Goal: Find specific page/section: Find specific page/section

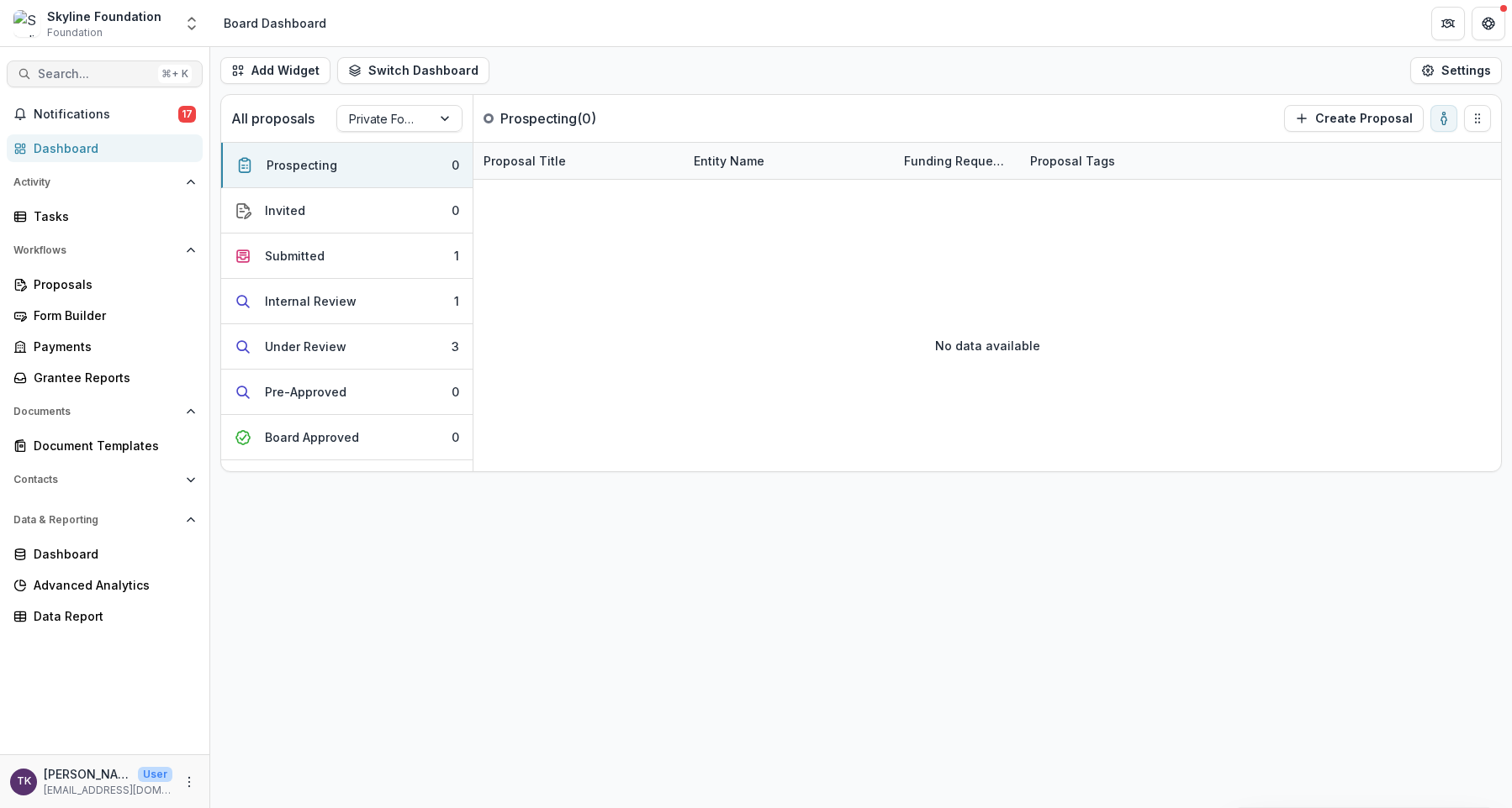
click at [122, 79] on span "Search..." at bounding box center [94, 74] width 114 height 15
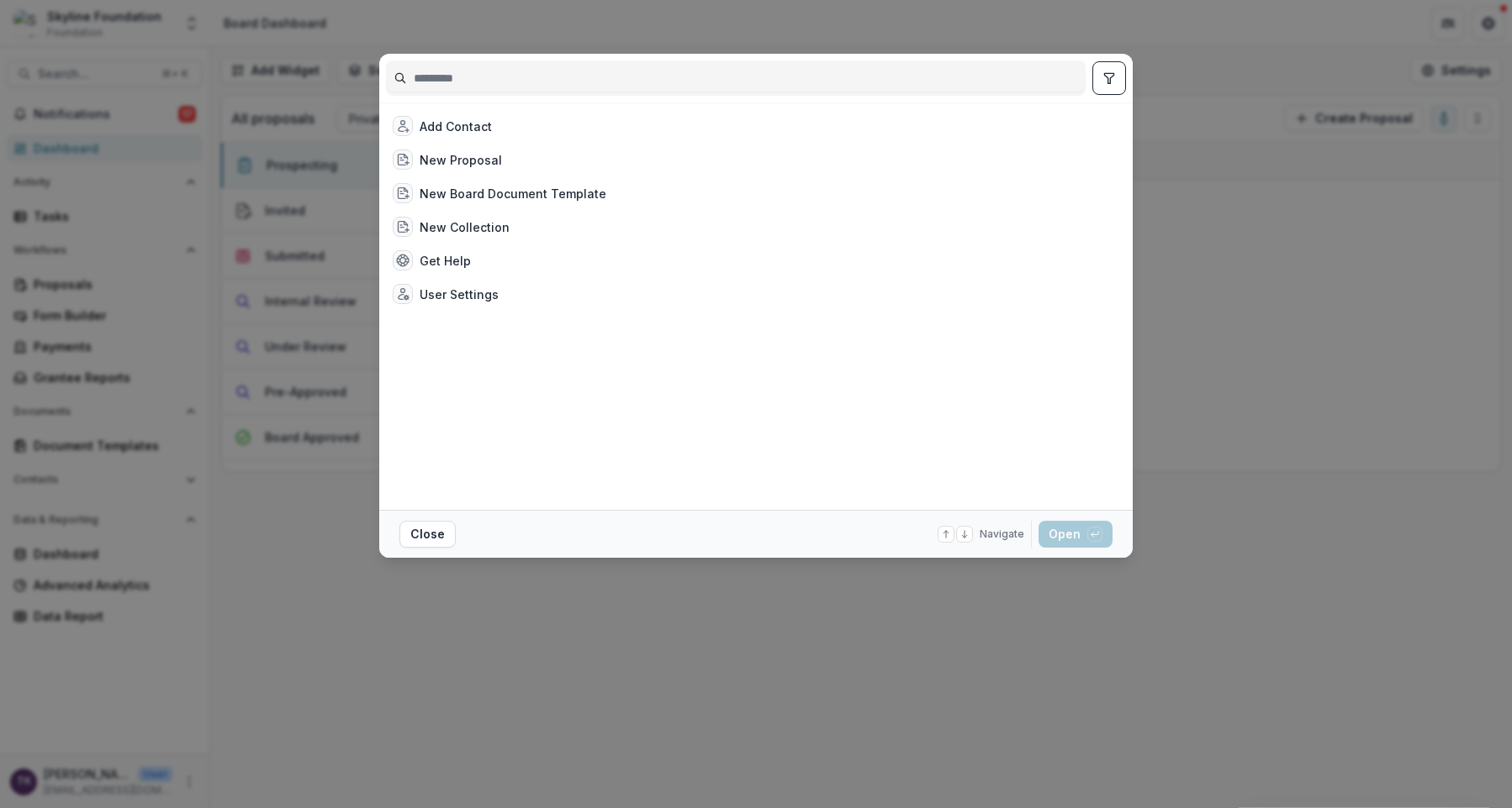
click at [532, 80] on input at bounding box center [735, 79] width 698 height 27
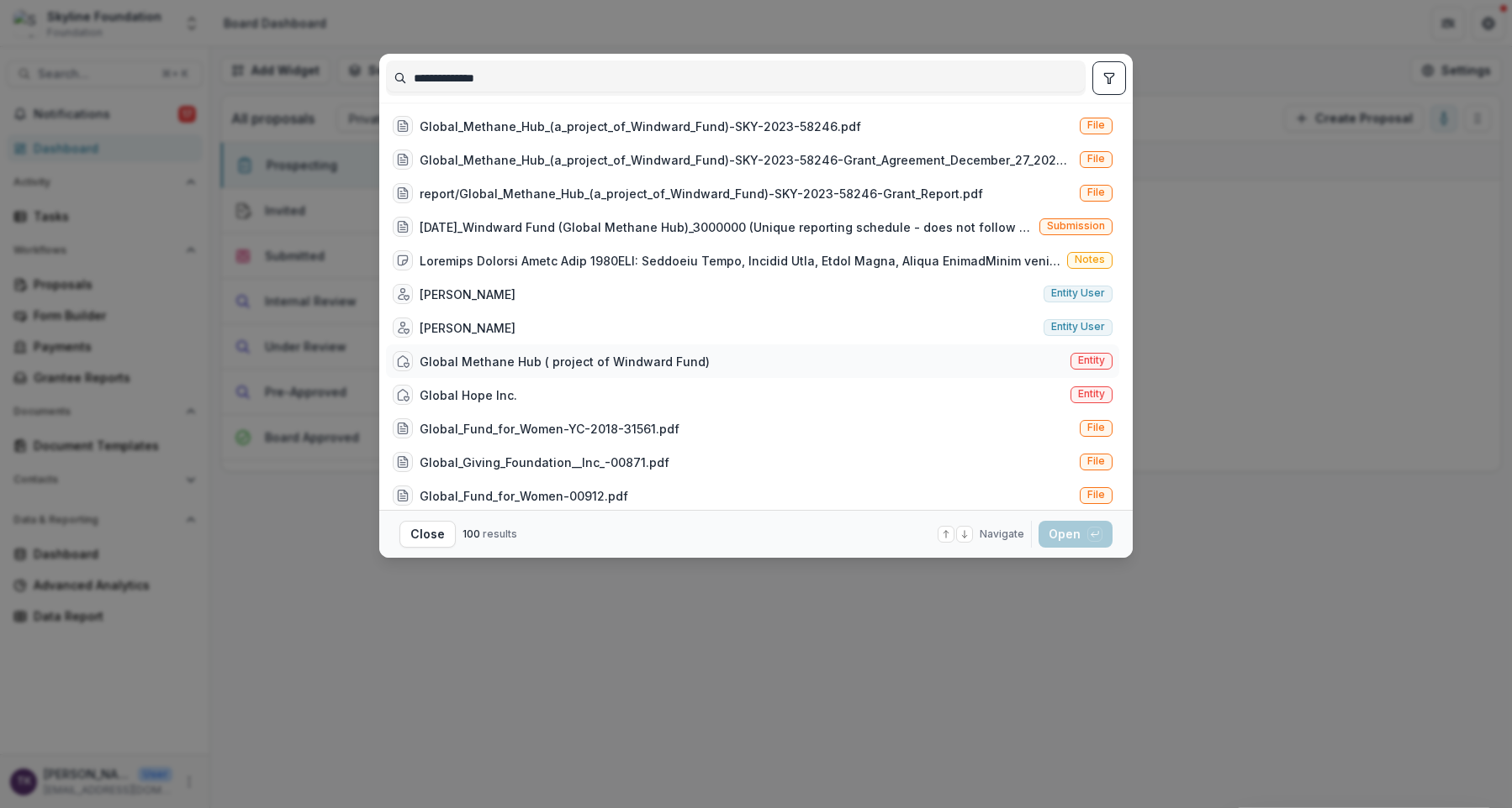
type input "**********"
click at [644, 360] on div "Global Methane Hub ( project of Windward Fund)" at bounding box center [564, 362] width 290 height 17
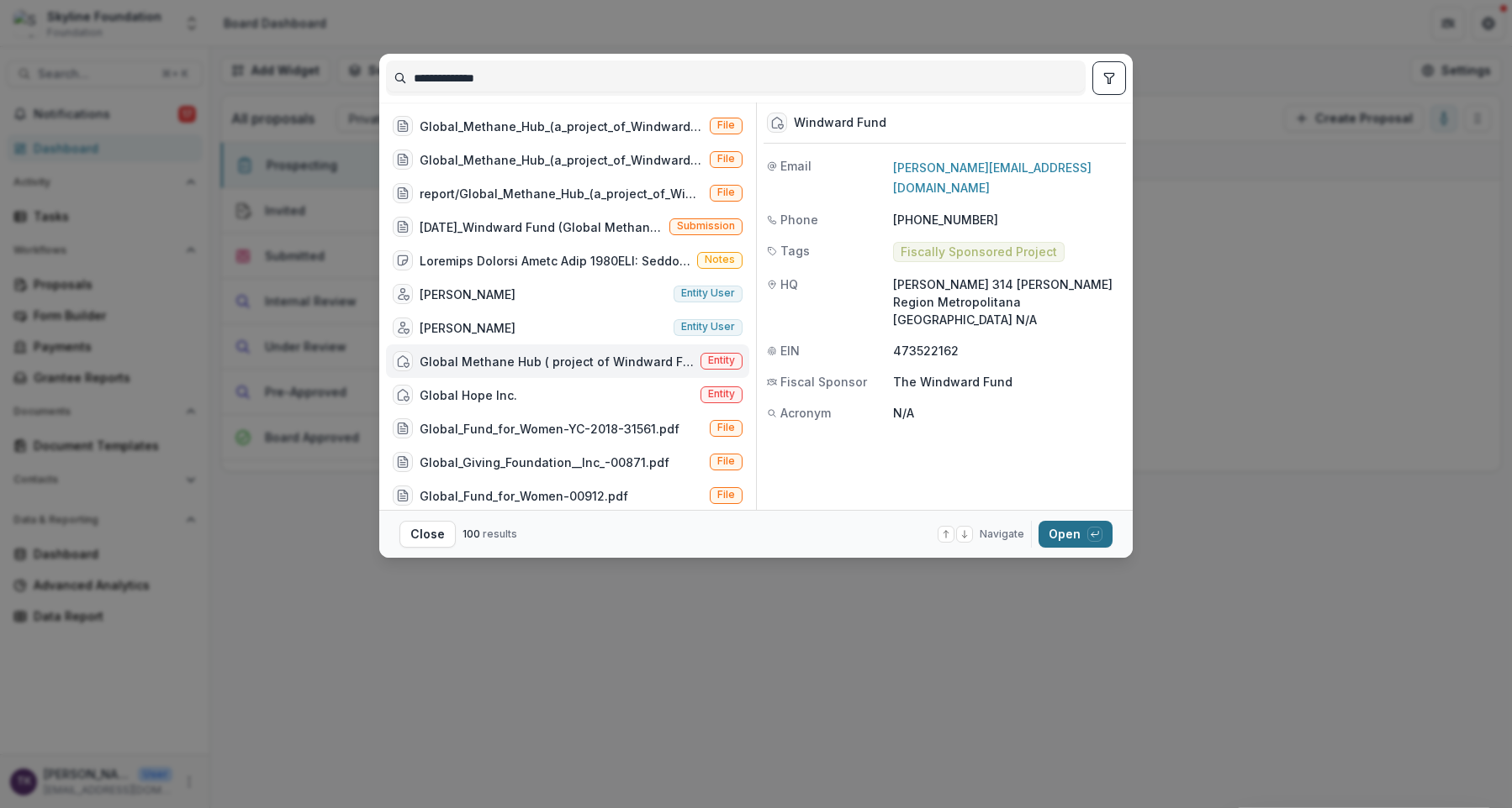
click at [1076, 535] on button "Open with enter key" at bounding box center [1075, 534] width 74 height 27
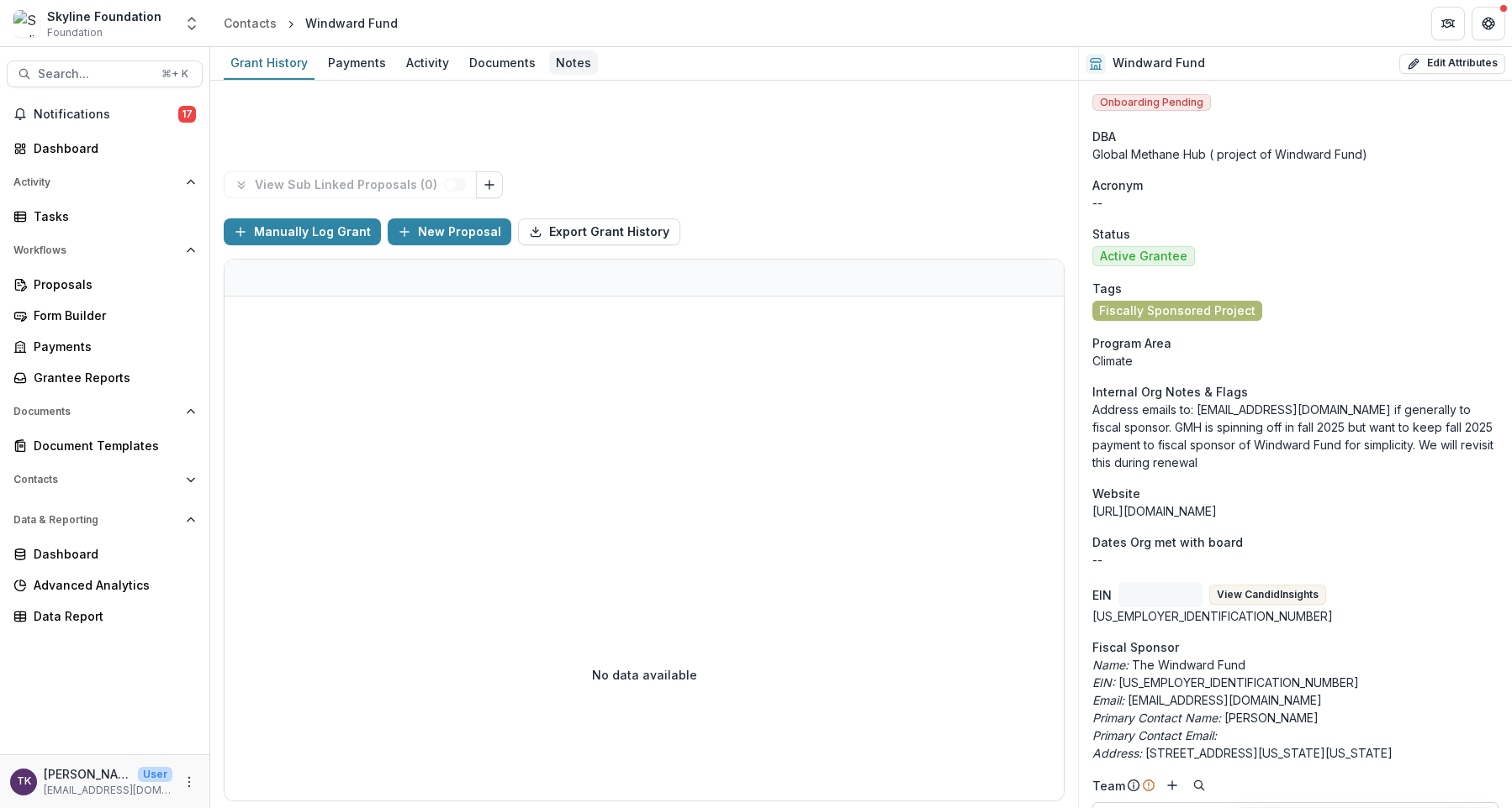
click at [560, 61] on div "Notes" at bounding box center [574, 62] width 49 height 24
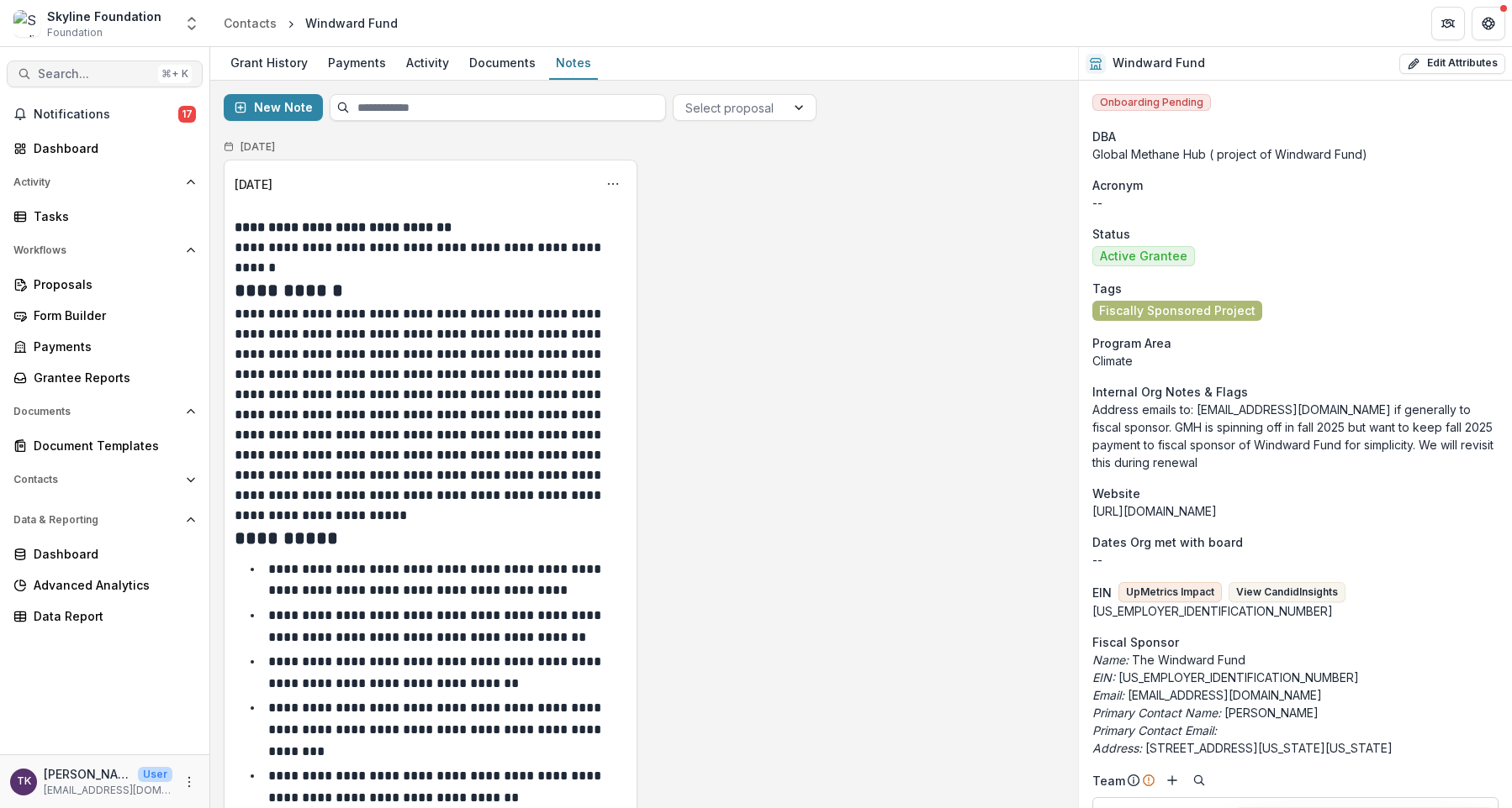
click at [60, 70] on span "Search..." at bounding box center [94, 74] width 114 height 15
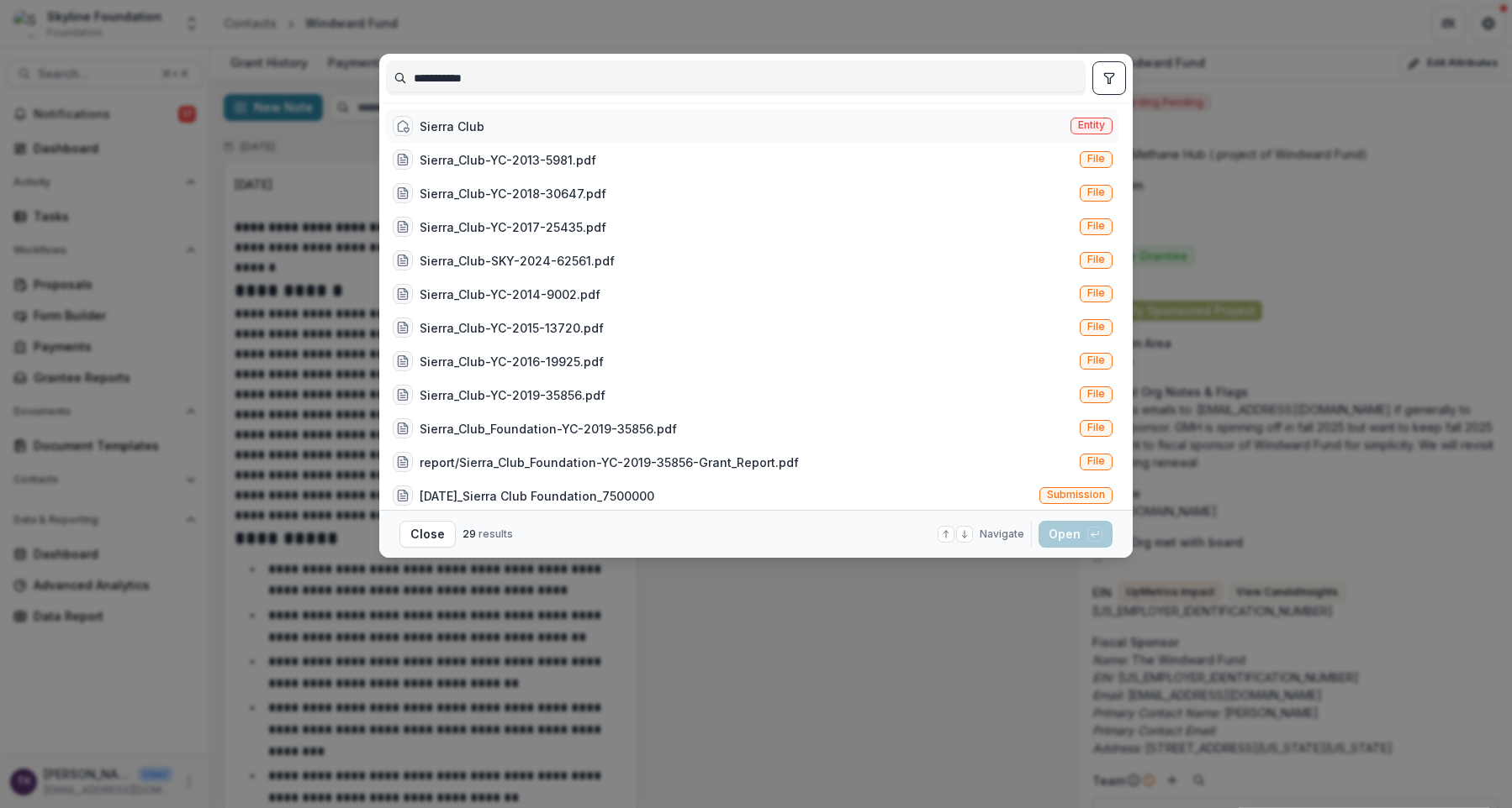
type input "**********"
click at [641, 115] on div "Sierra Club Entity" at bounding box center [752, 126] width 733 height 34
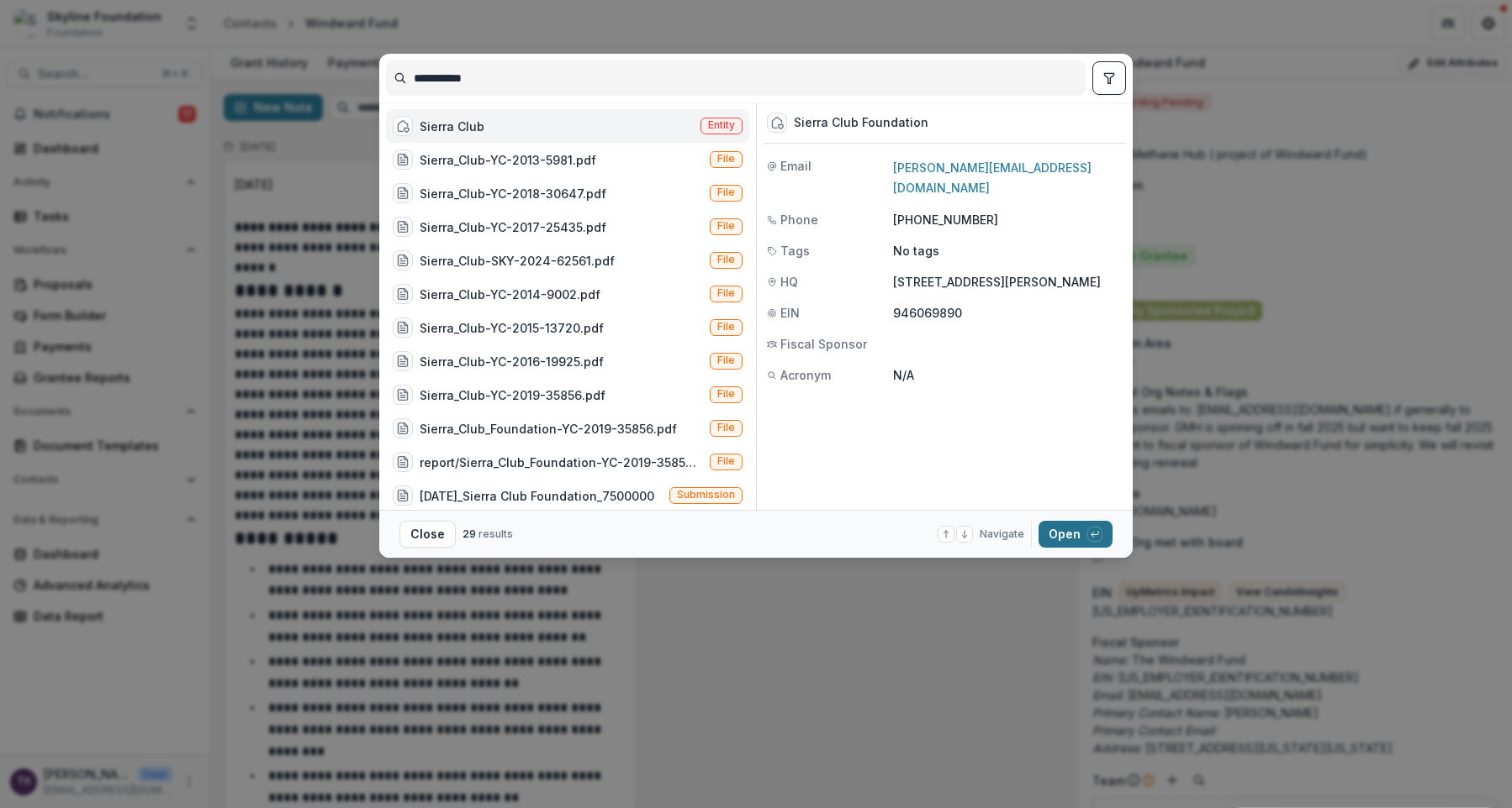
click at [1065, 531] on button "Open with enter key" at bounding box center [1075, 534] width 74 height 27
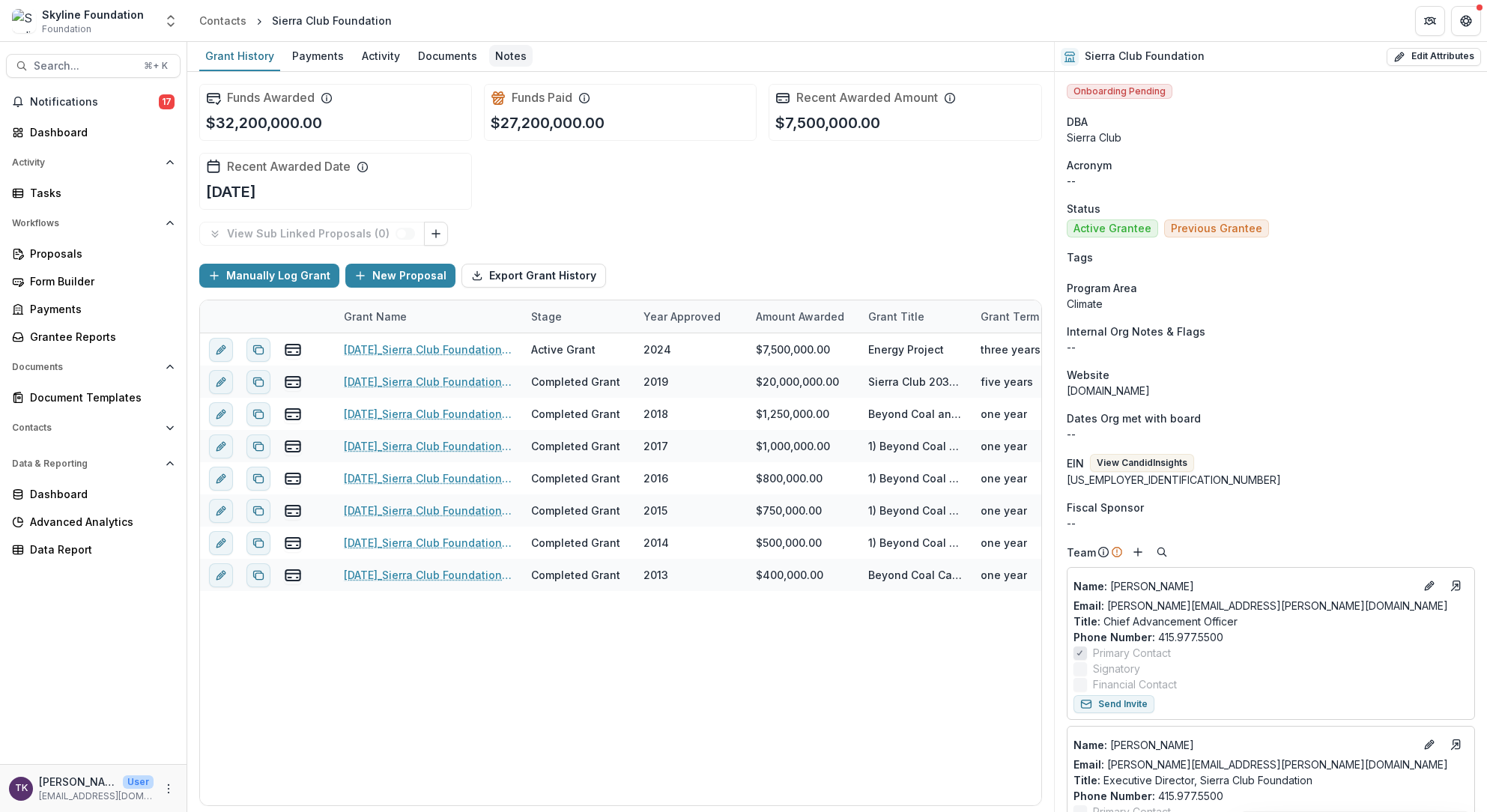
click at [507, 54] on div "Notes" at bounding box center [511, 55] width 43 height 22
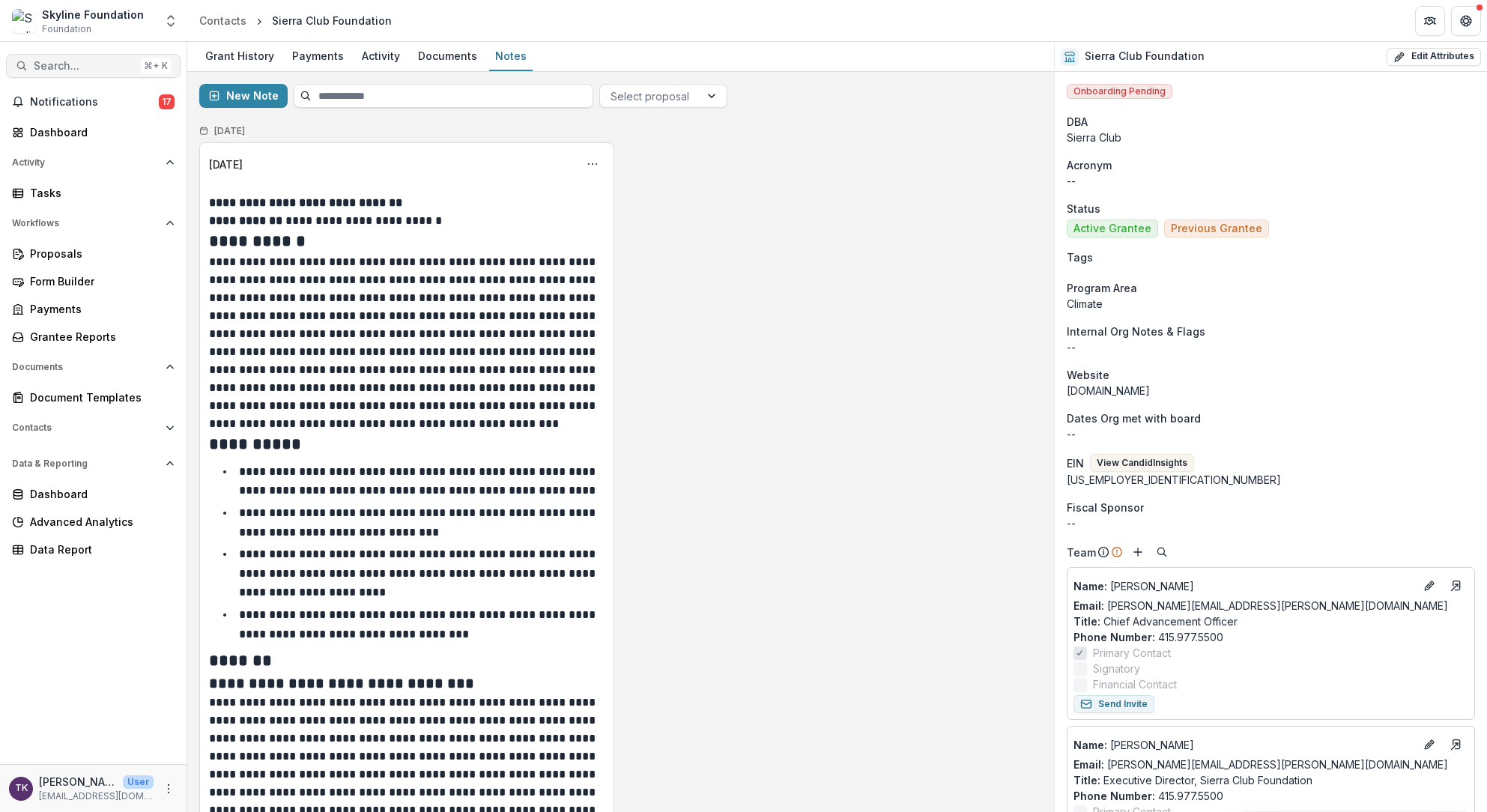
click at [67, 67] on span "Search..." at bounding box center [84, 66] width 101 height 13
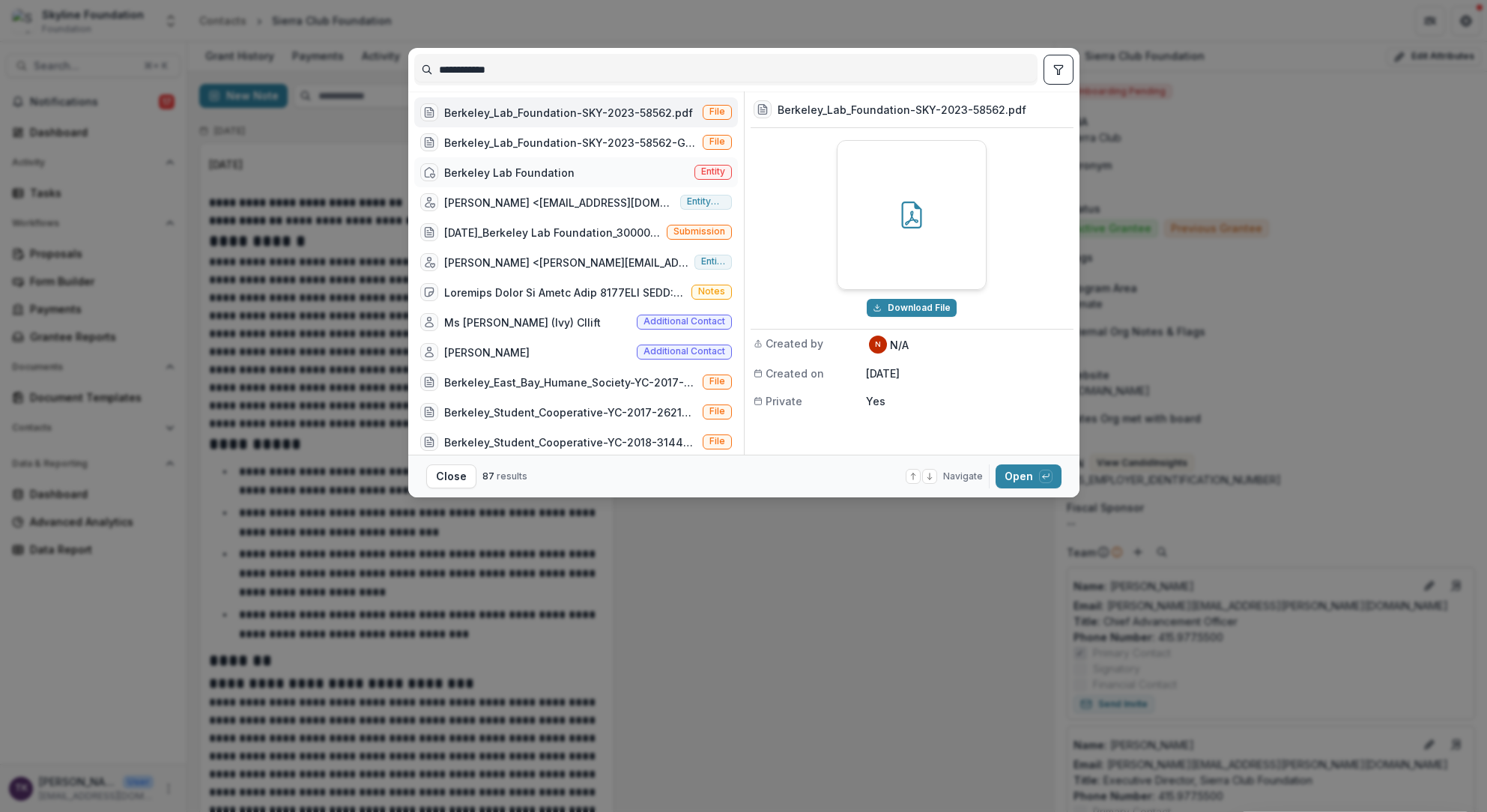
type input "**********"
click at [567, 172] on div "Berkeley Lab Foundation Entity" at bounding box center [576, 172] width 324 height 30
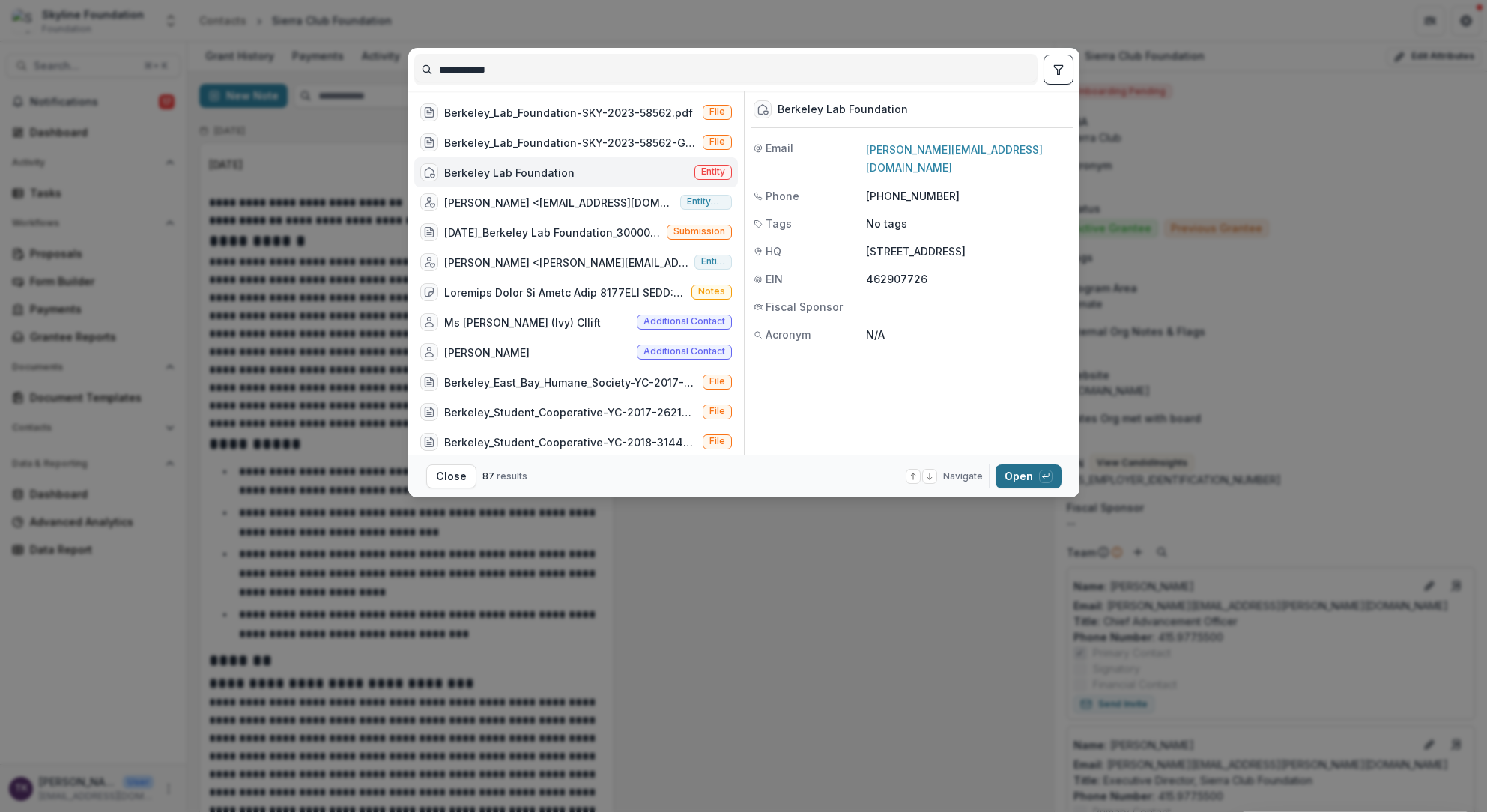
click at [1022, 479] on button "Open with enter key" at bounding box center [1029, 476] width 66 height 24
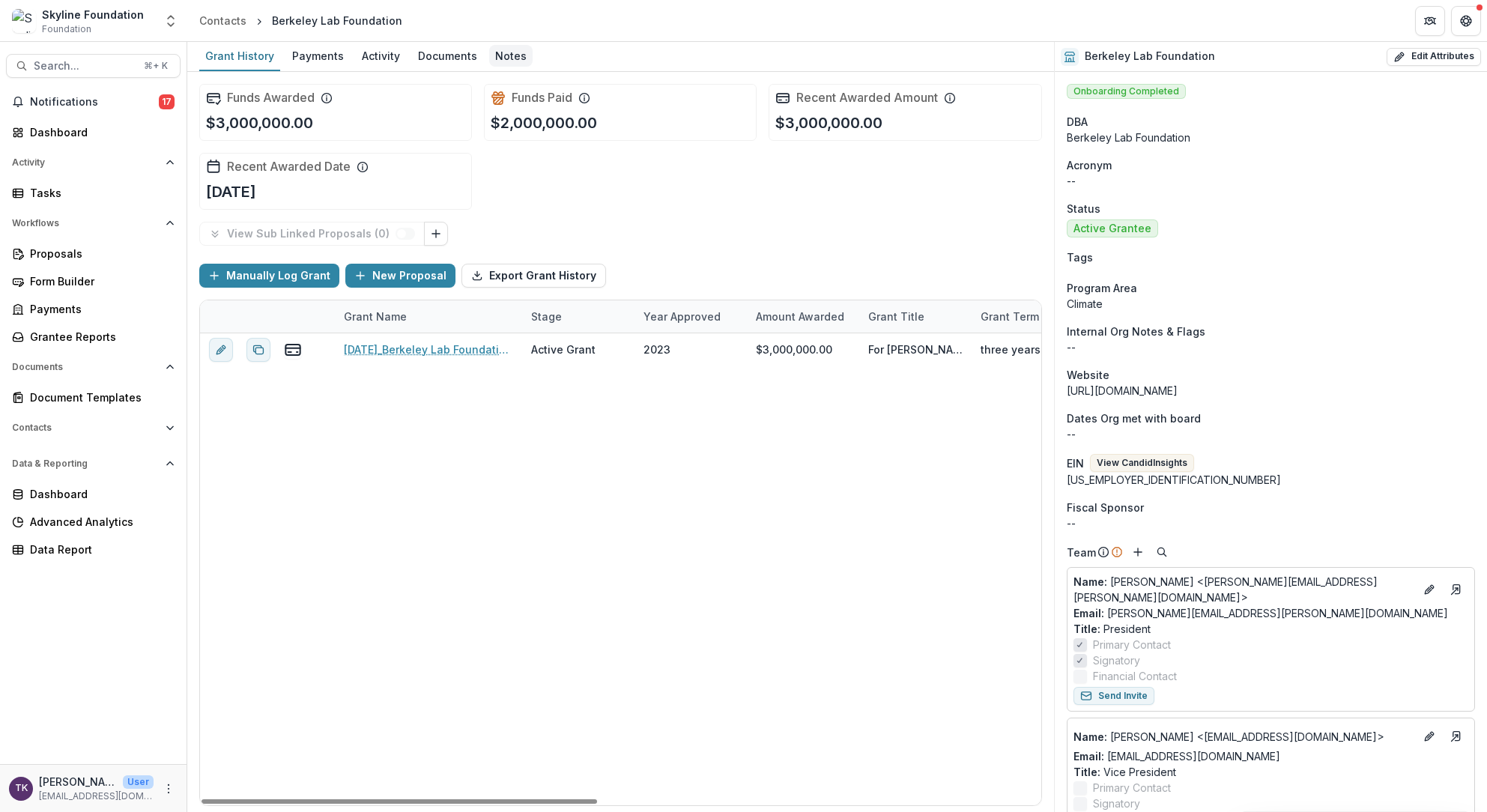
click at [507, 56] on div "Notes" at bounding box center [511, 55] width 43 height 22
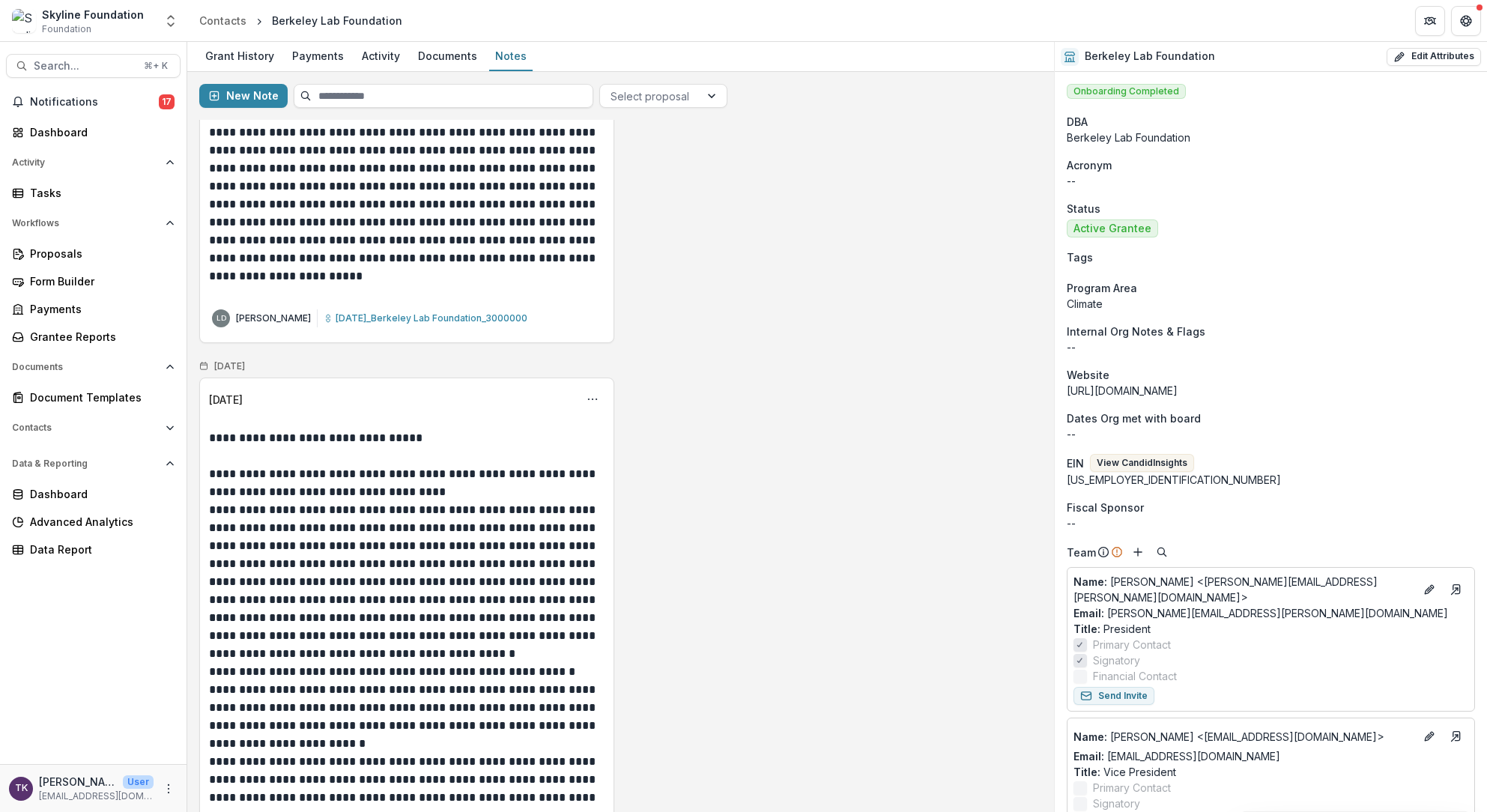
scroll to position [2192, 0]
click at [81, 60] on span "Search..." at bounding box center [84, 66] width 101 height 13
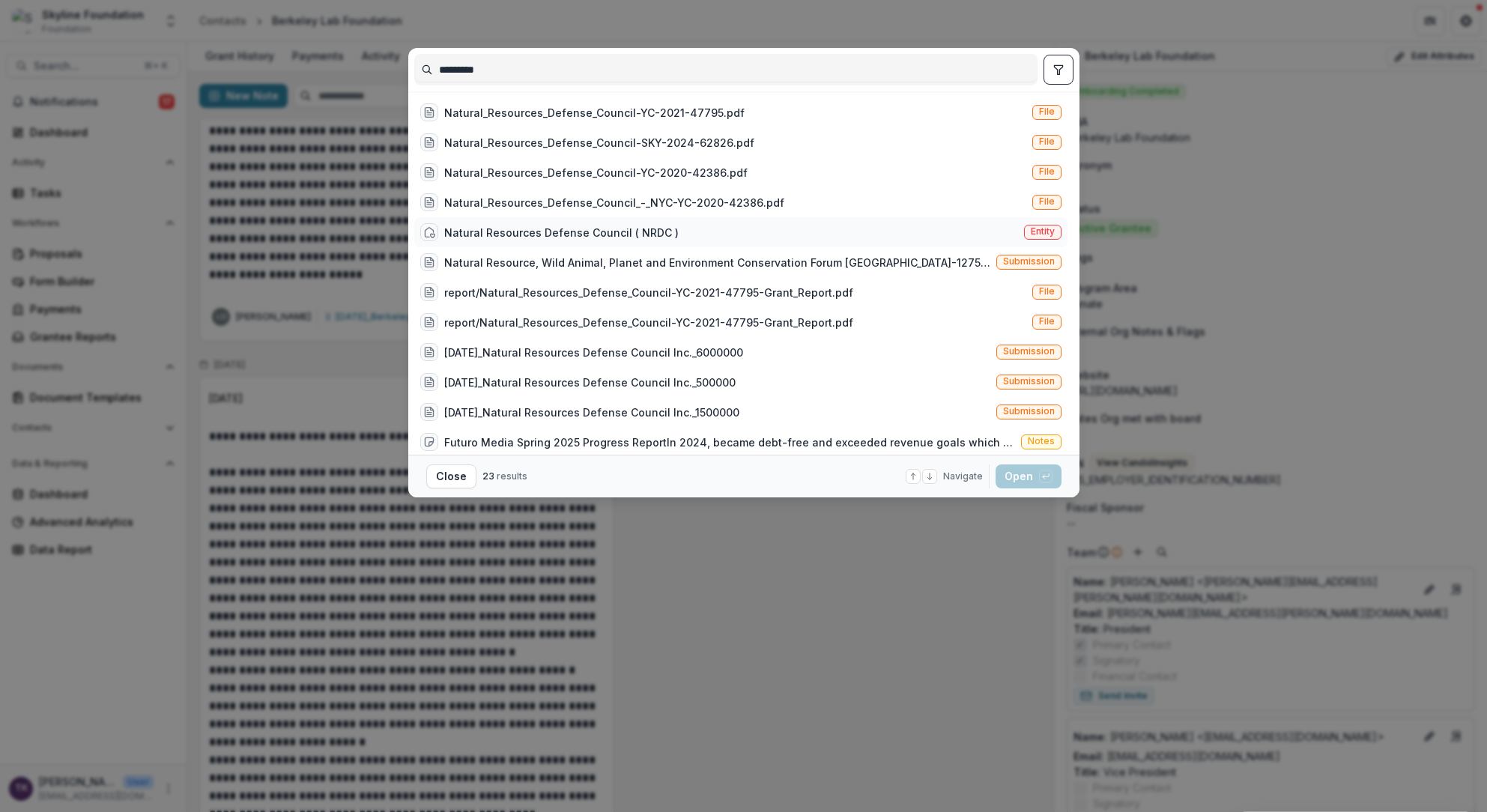
type input "*********"
click at [599, 233] on div "Natural Resources Defense Council ( NRDC )" at bounding box center [561, 233] width 234 height 16
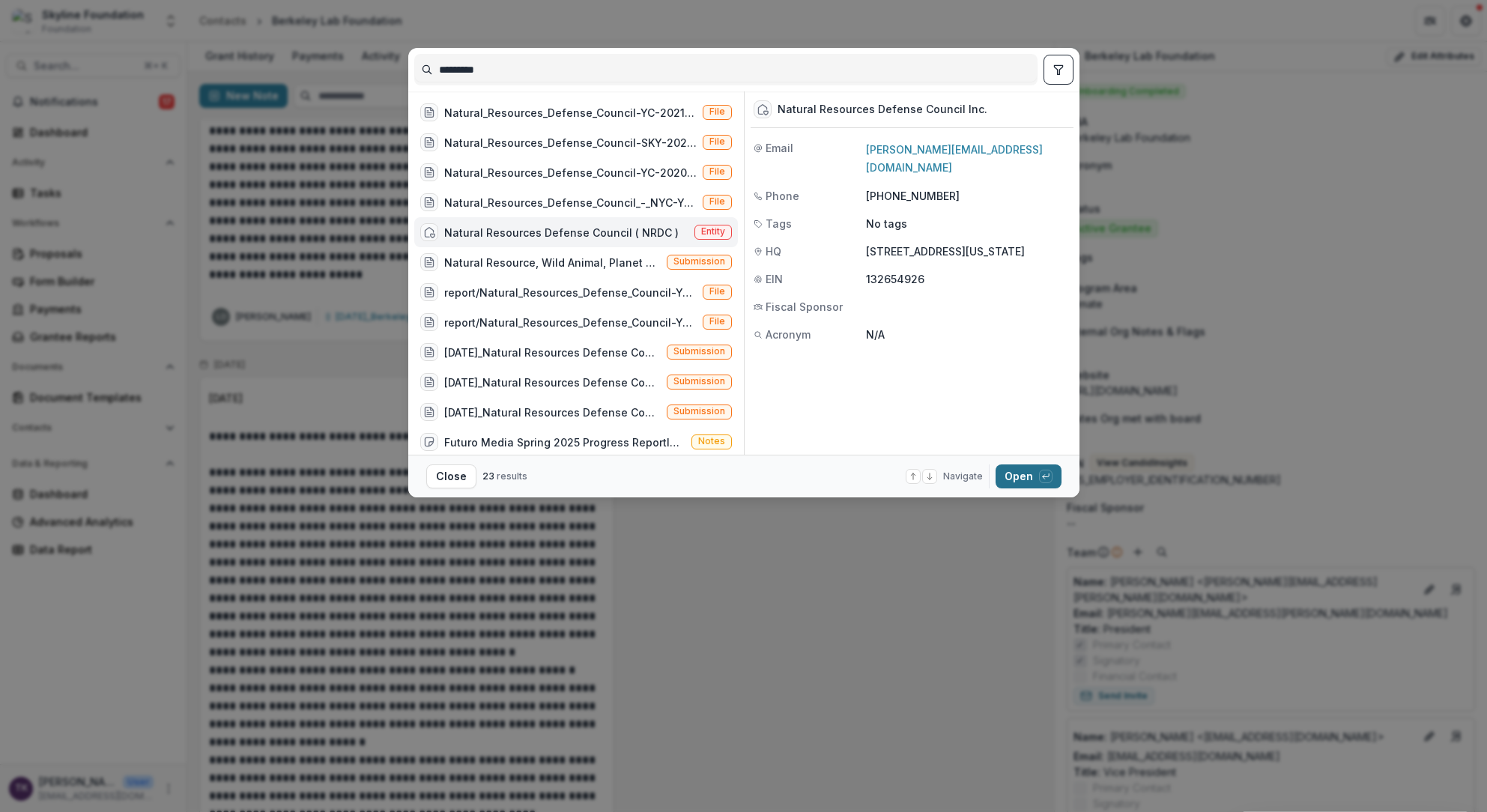
click at [1023, 481] on button "Open with enter key" at bounding box center [1029, 476] width 66 height 24
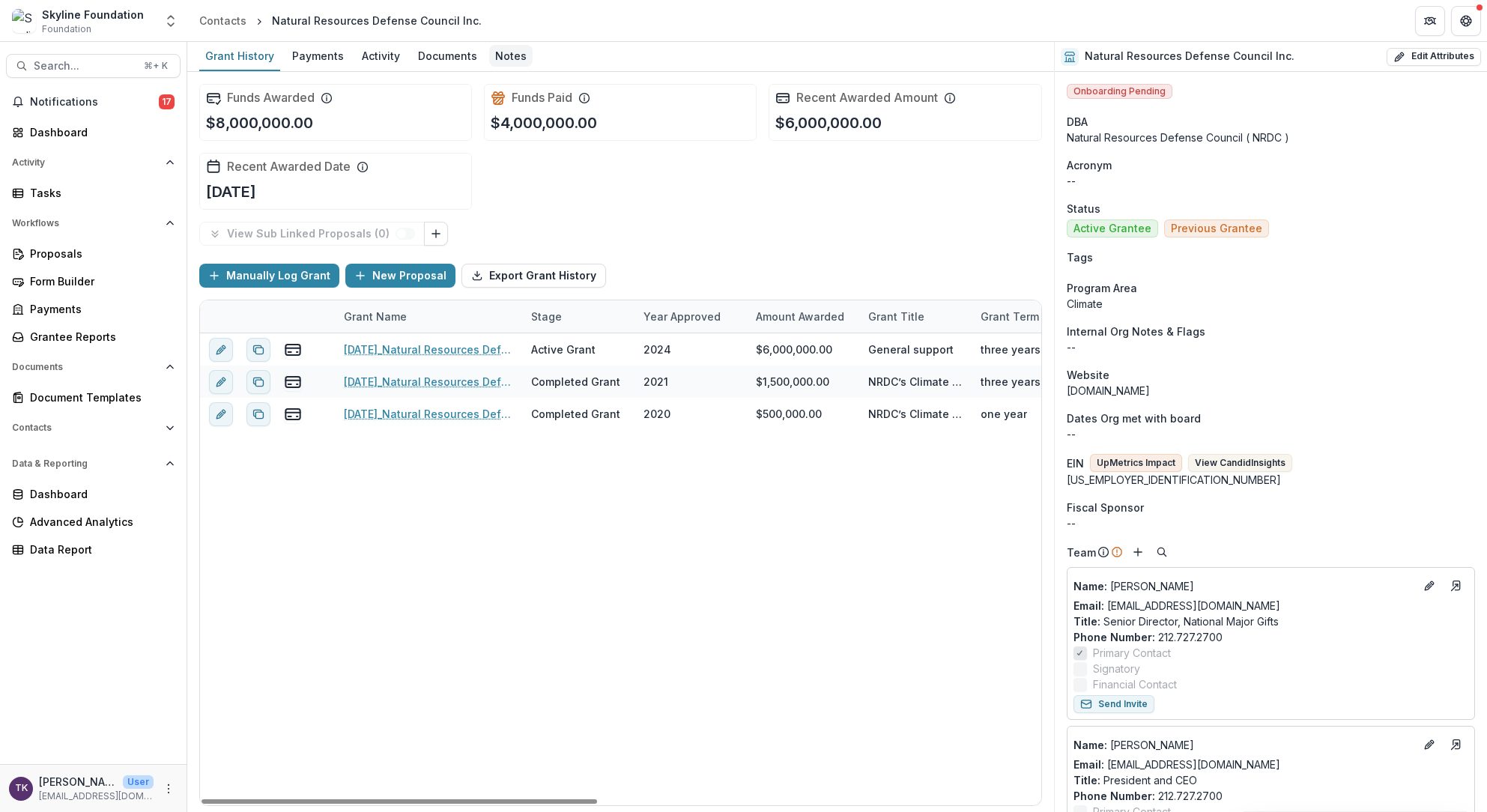
click at [496, 54] on div "Notes" at bounding box center [511, 55] width 43 height 22
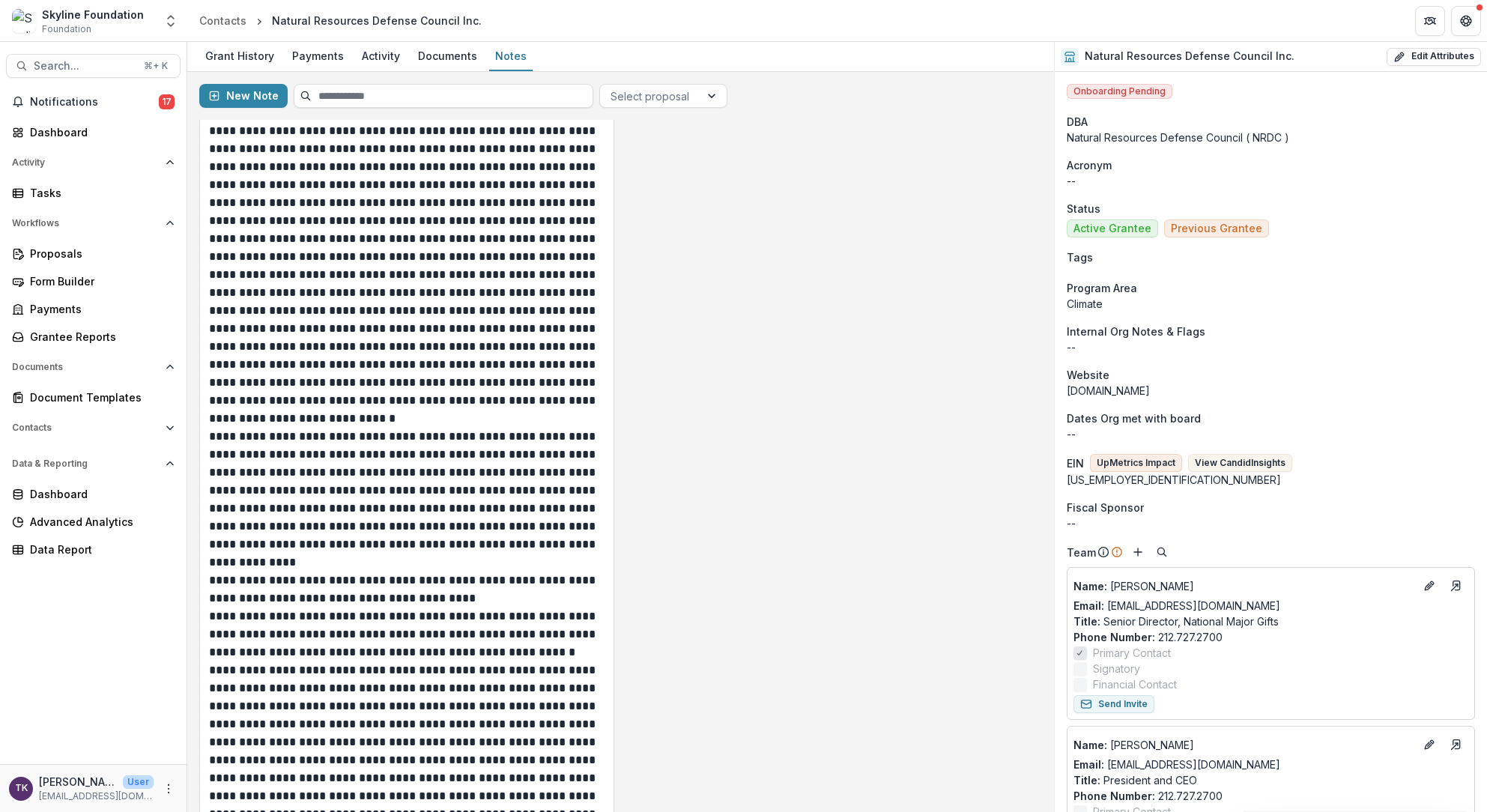
scroll to position [2536, 0]
